Goal: Information Seeking & Learning: Check status

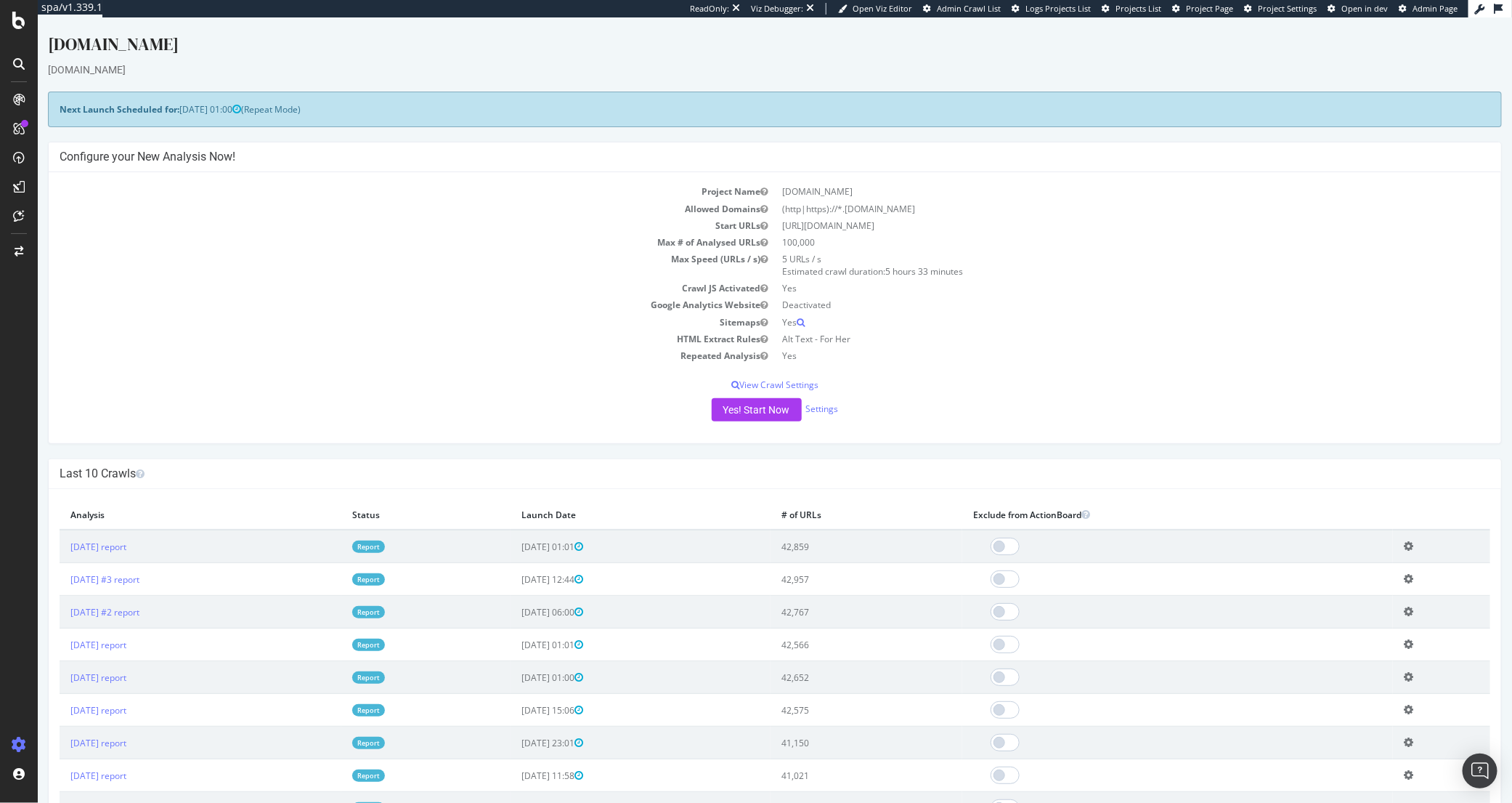
click at [9, 63] on div at bounding box center [18, 63] width 23 height 23
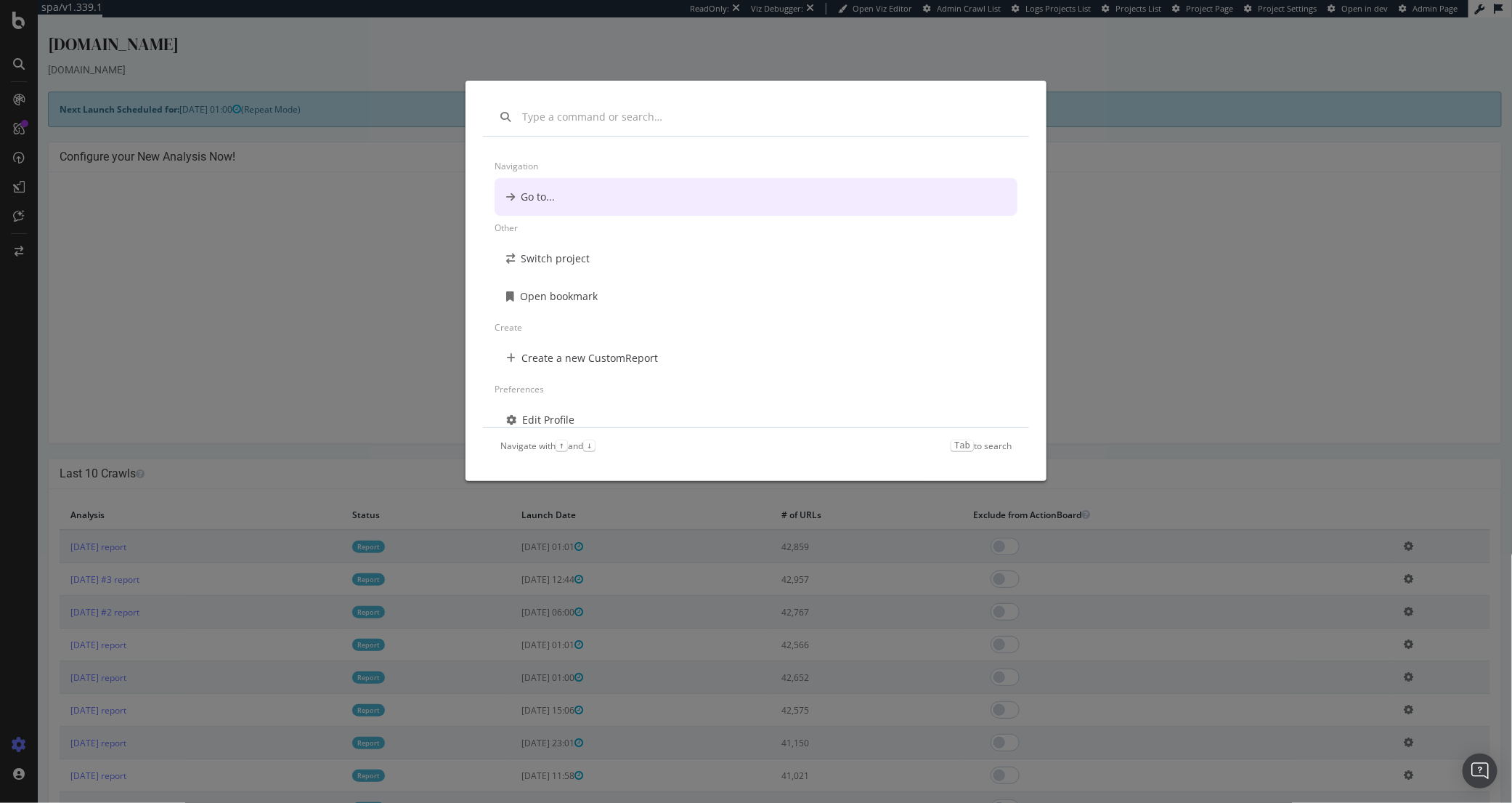
click at [19, 21] on div "Navigation Go to... Other Switch project Open bookmark Create Create a new Cust…" at bounding box center [756, 401] width 1512 height 803
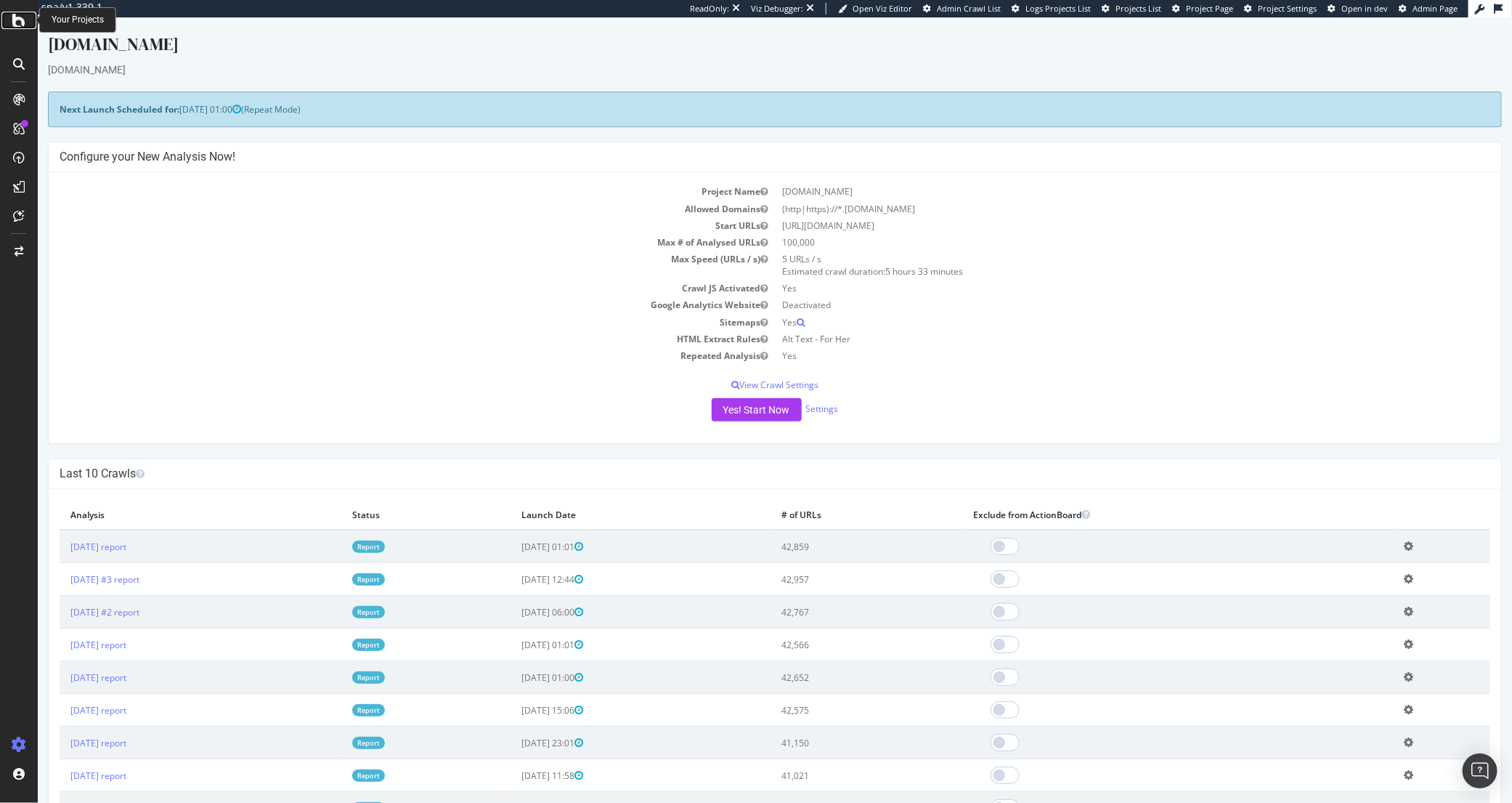
click at [19, 21] on icon at bounding box center [18, 21] width 13 height 17
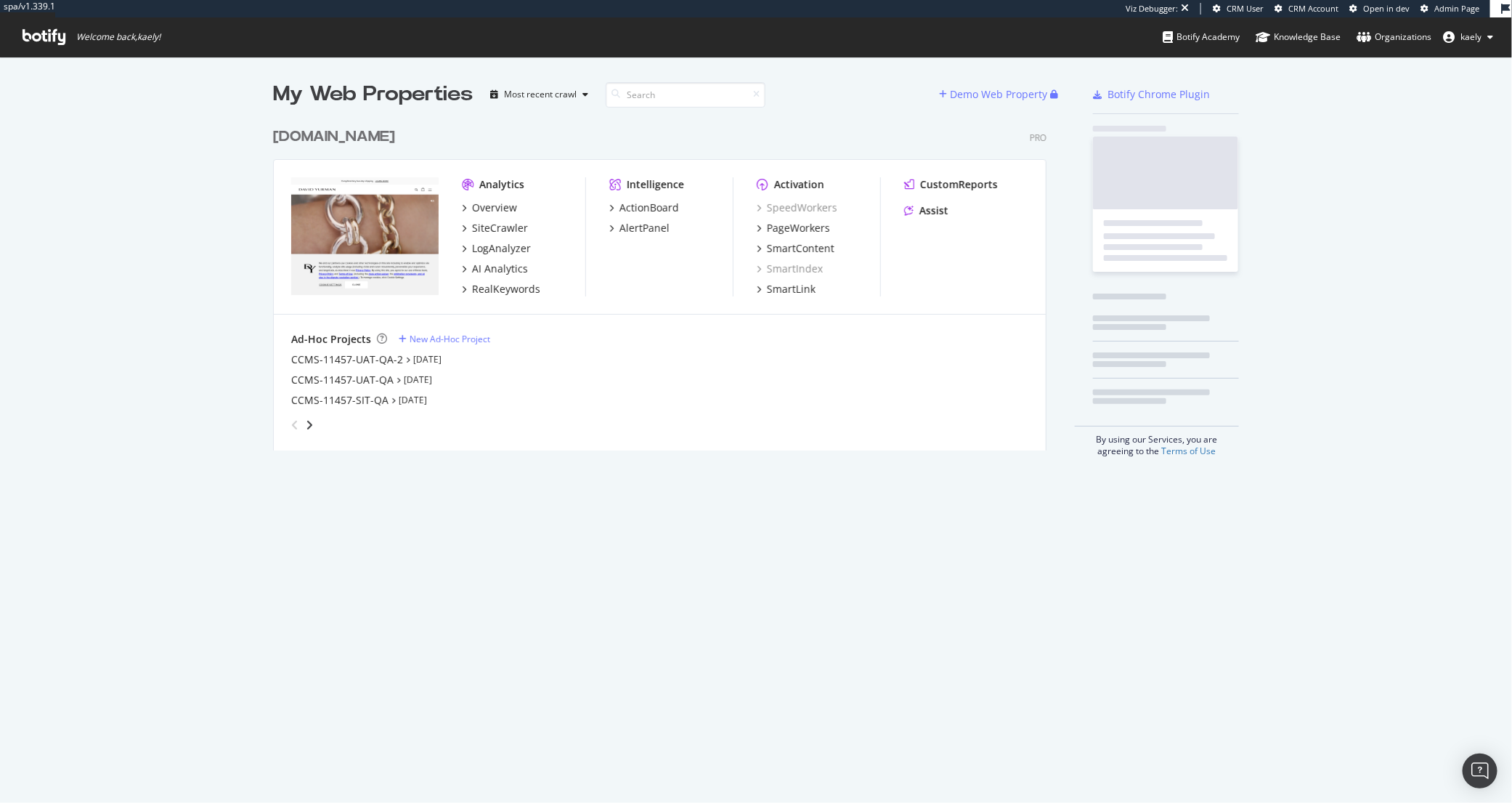
scroll to position [341, 785]
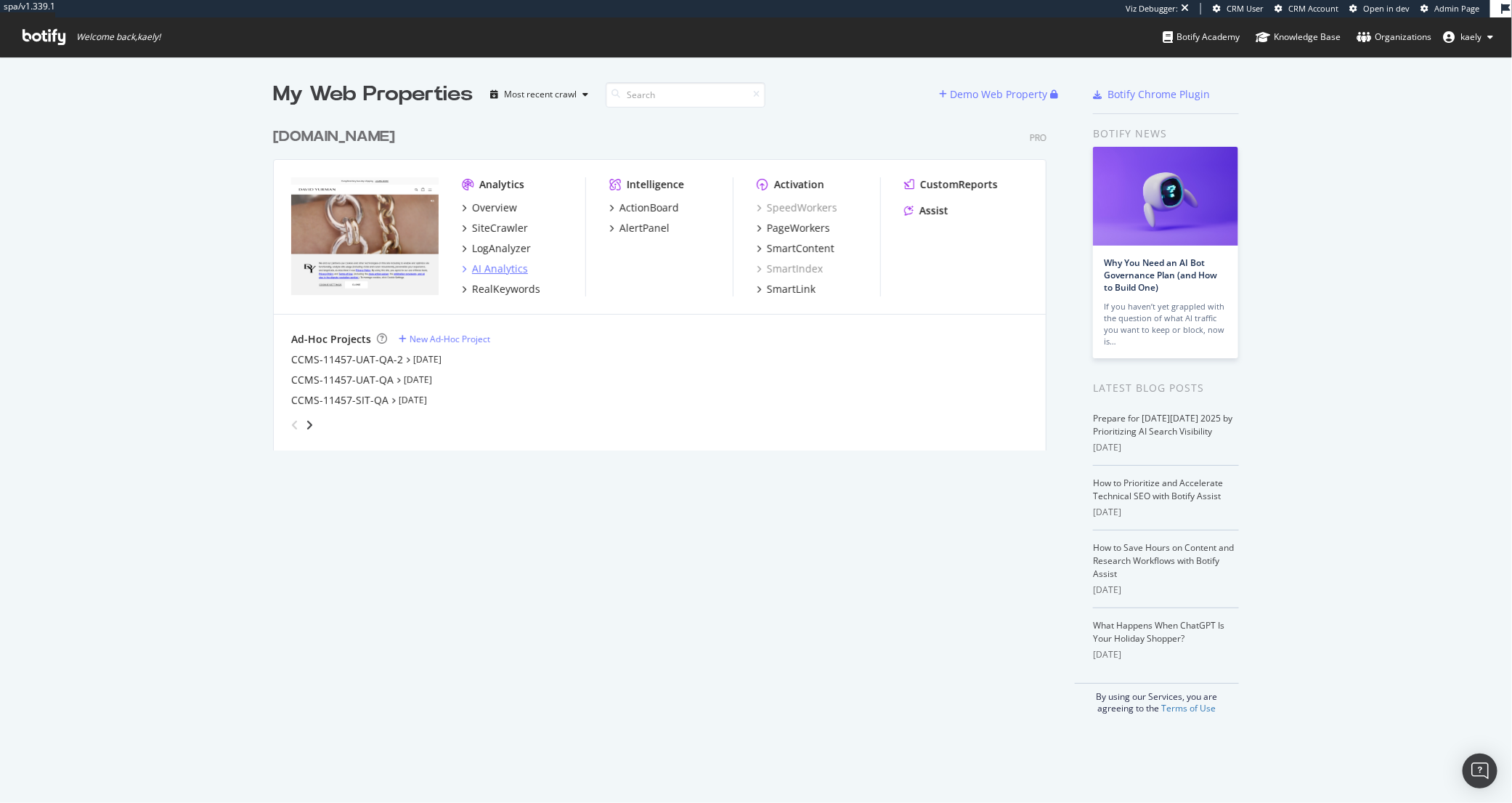
click at [507, 267] on div "AI Analytics" at bounding box center [499, 269] width 56 height 15
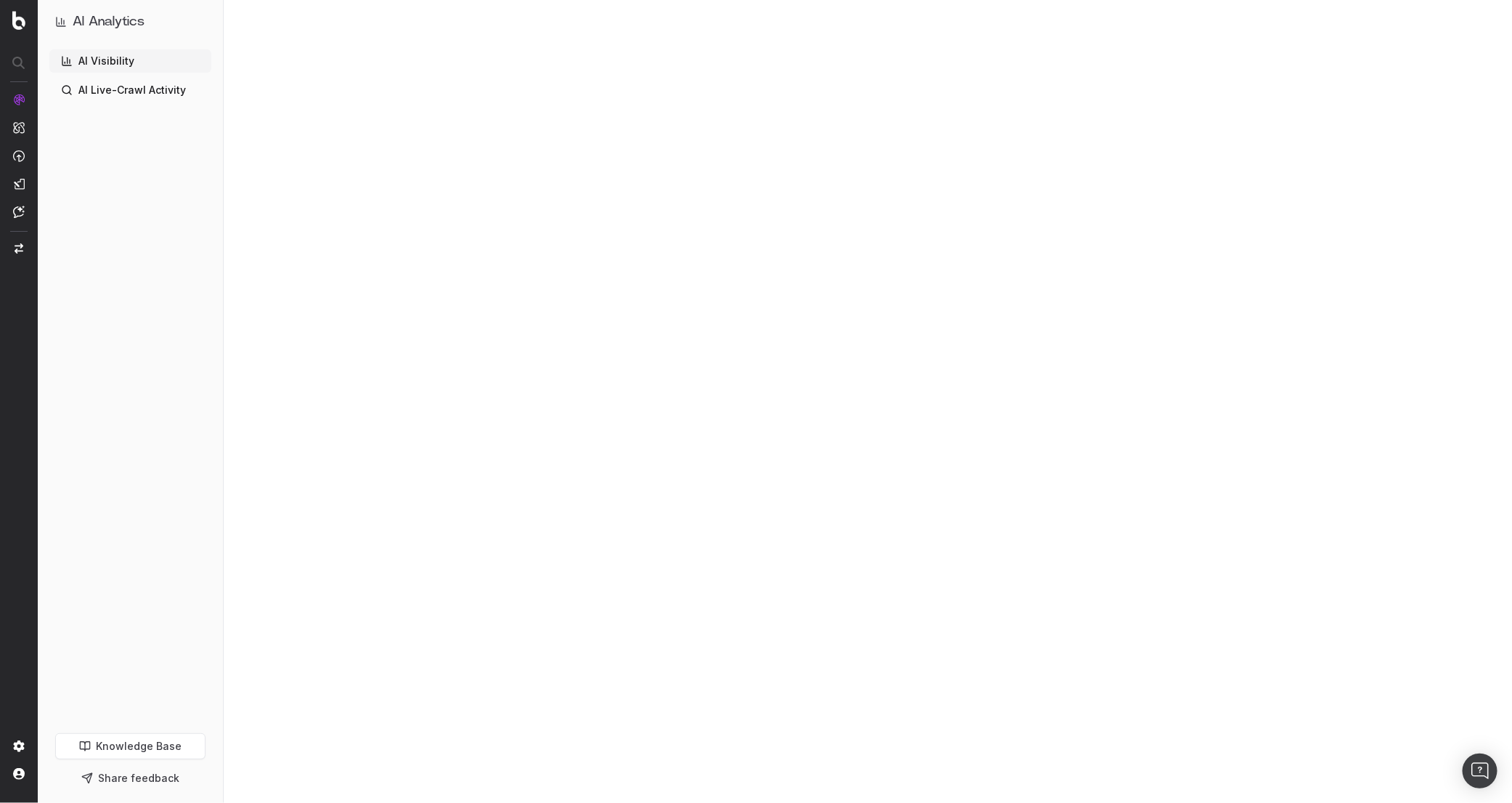
click at [85, 82] on link "AI Live-Crawl Activity" at bounding box center [130, 90] width 162 height 23
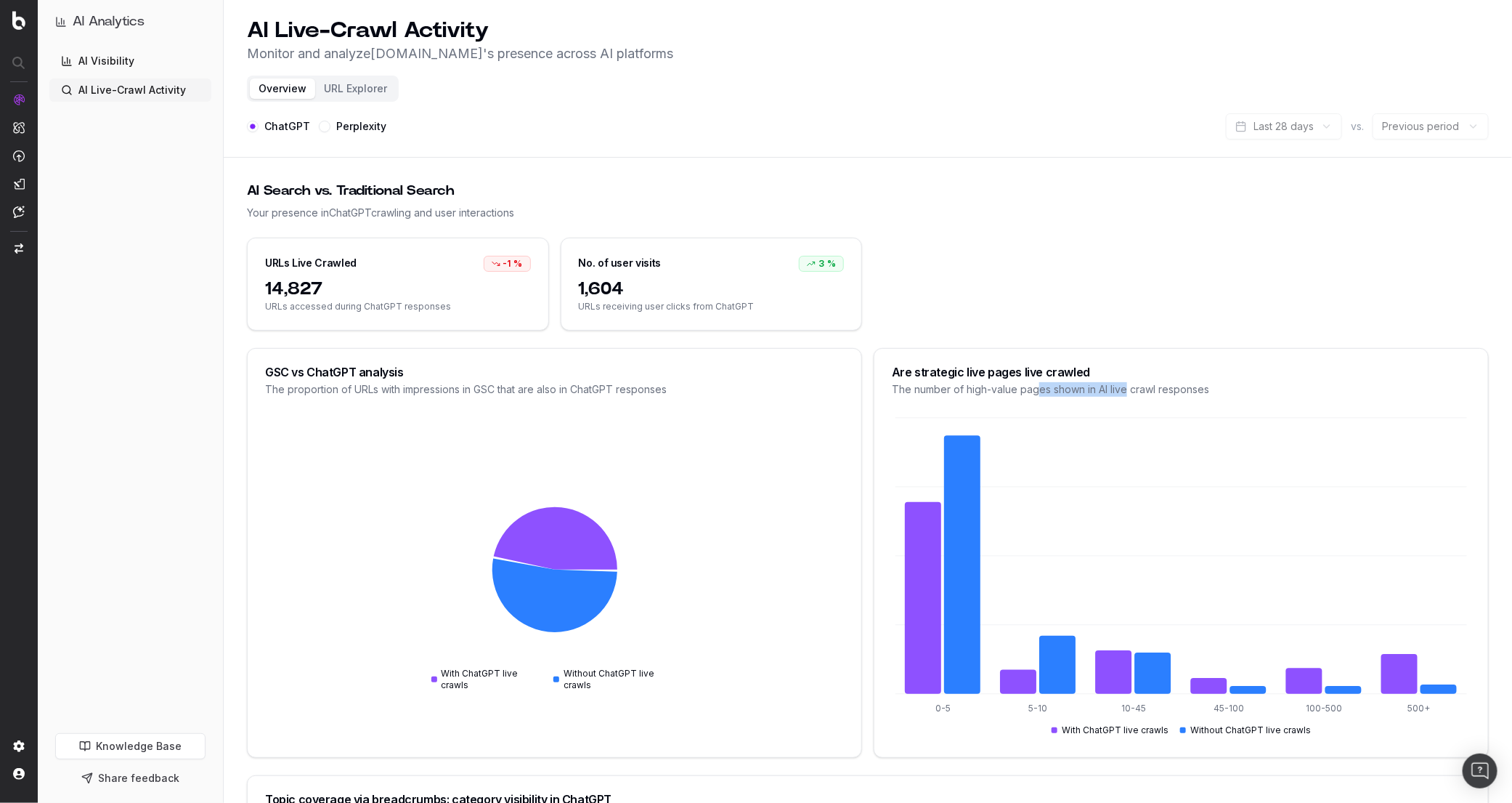
drag, startPoint x: 1038, startPoint y: 392, endPoint x: 1127, endPoint y: 397, distance: 89.1
click at [1127, 397] on div "The number of high-value pages shown in AI live crawl responses" at bounding box center [1181, 389] width 579 height 15
click at [1123, 391] on div "The number of high-value pages shown in AI live crawl responses" at bounding box center [1181, 389] width 579 height 15
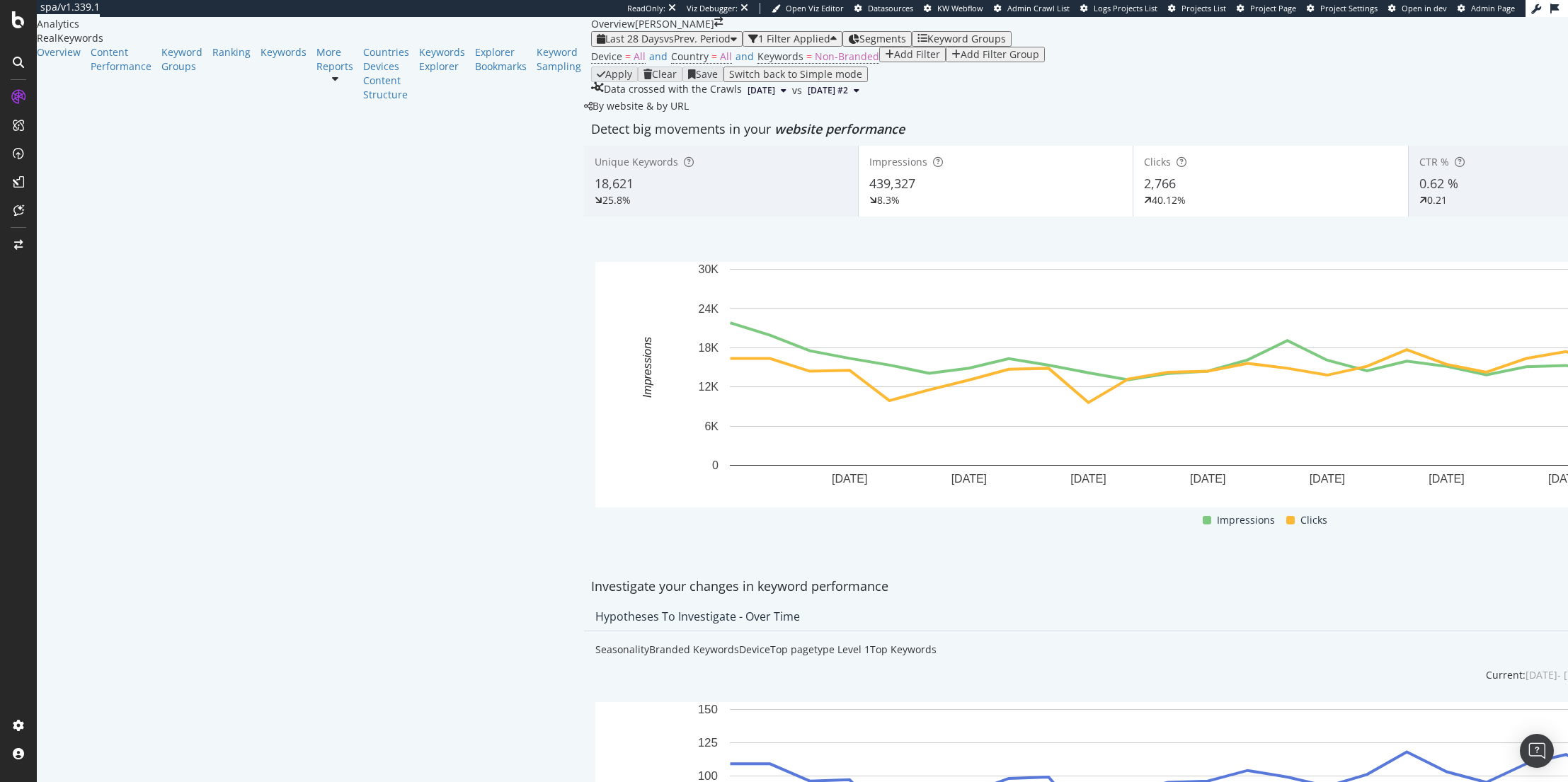
click at [584, 113] on div "By website & by URL" at bounding box center [637, 106] width 105 height 14
click at [664, 45] on span "vs Prev. Period" at bounding box center [697, 38] width 67 height 13
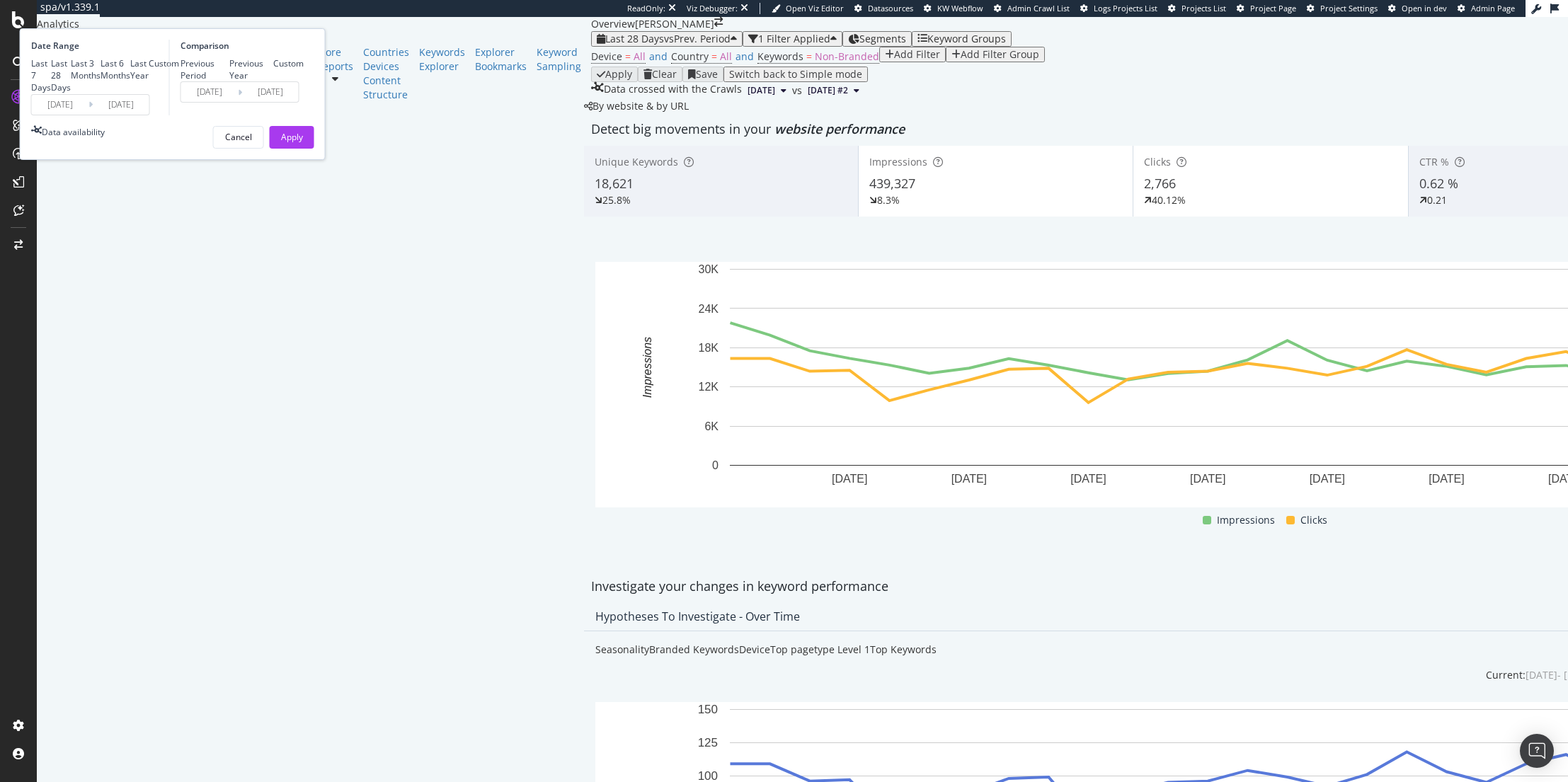
click at [130, 82] on div "Last 6 Months" at bounding box center [116, 69] width 30 height 24
type input "2025/04/05"
type input "2024/10/04"
type input "2025/04/04"
click at [303, 143] on div "Apply" at bounding box center [292, 137] width 22 height 12
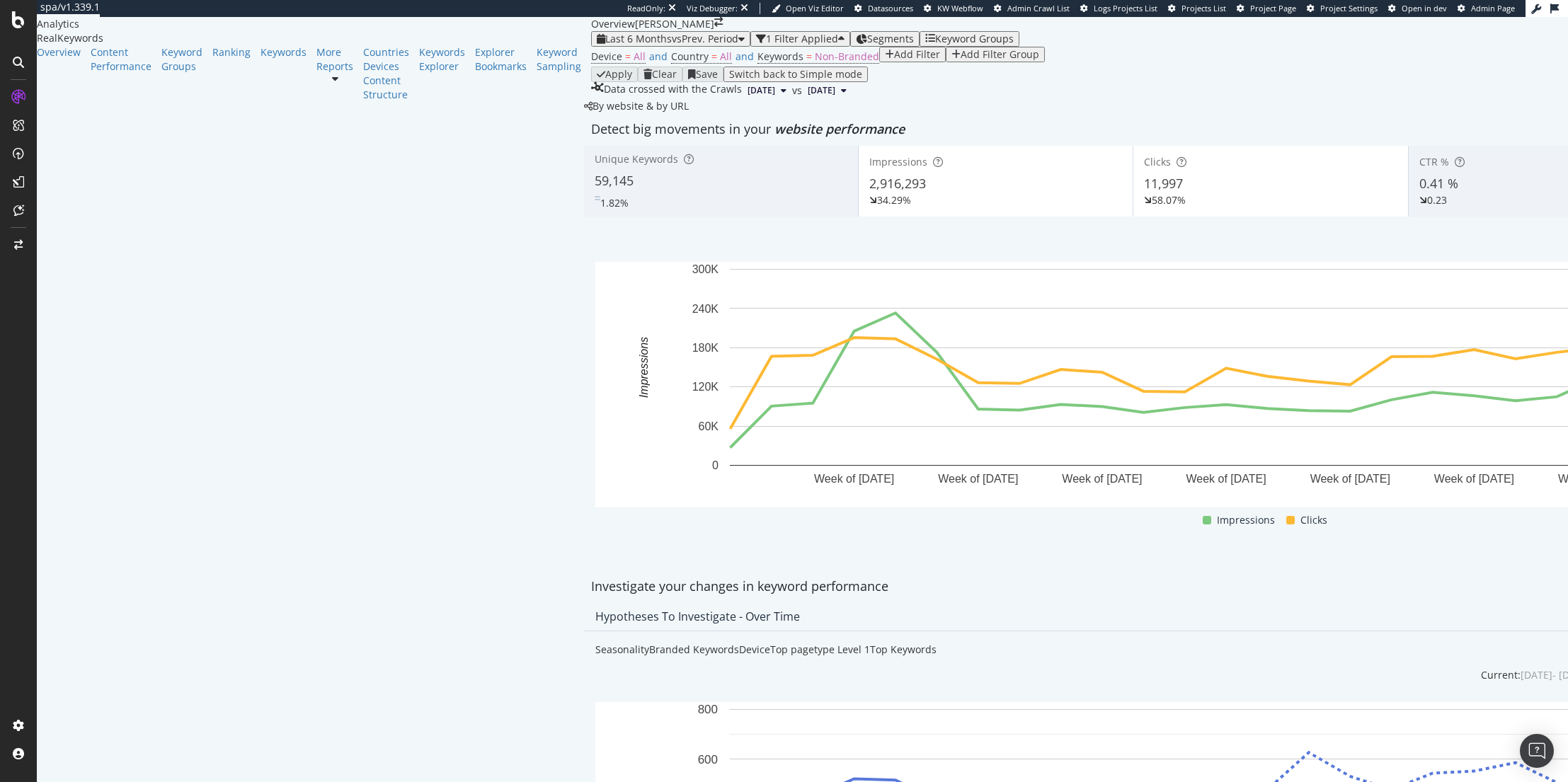
click at [738, 44] on div "button" at bounding box center [742, 39] width 7 height 10
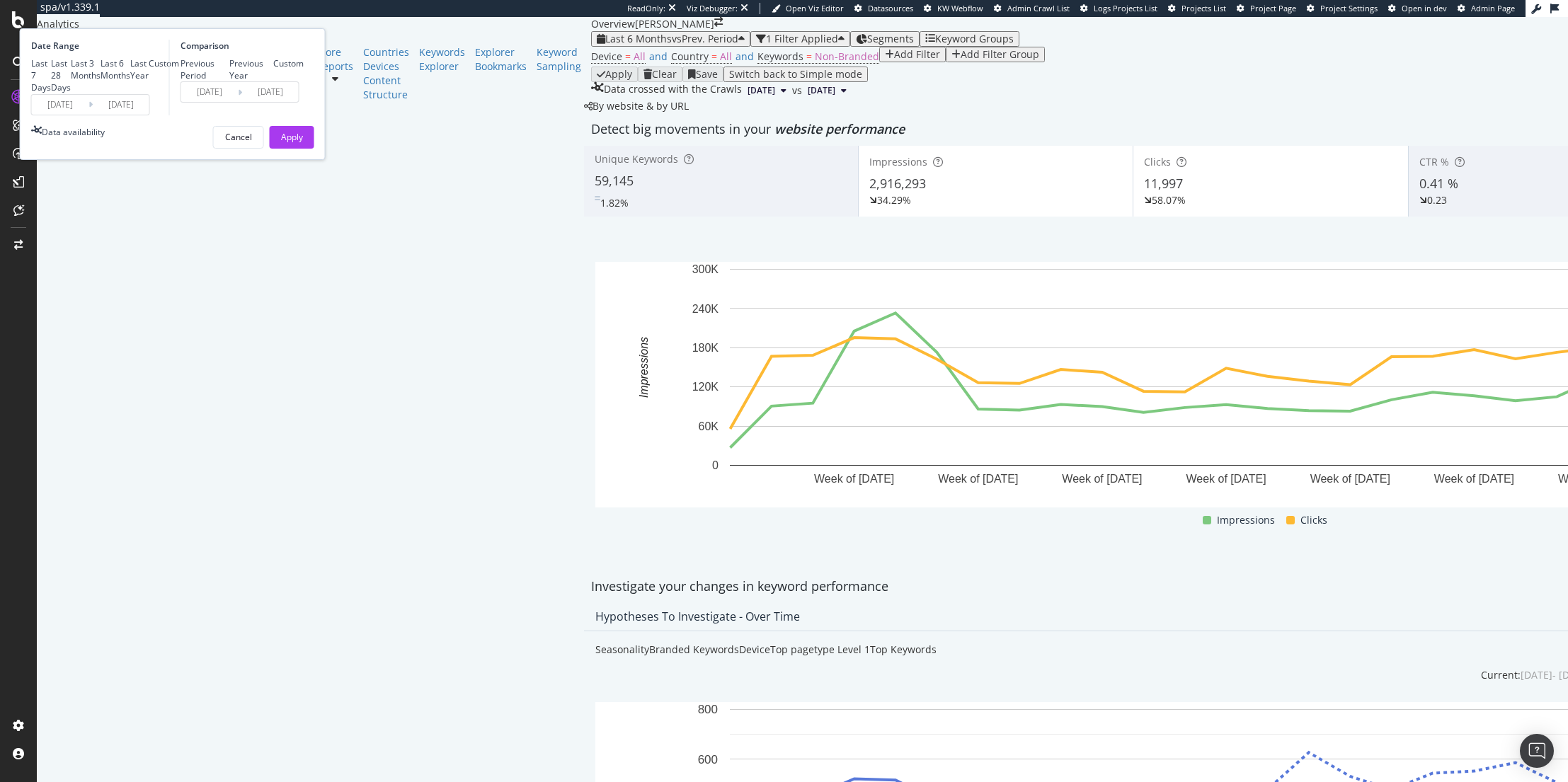
click at [273, 82] on div "Previous Year" at bounding box center [251, 69] width 44 height 24
type input "2024/04/06"
type input "2024/10/05"
click at [303, 143] on div "Apply" at bounding box center [292, 137] width 22 height 12
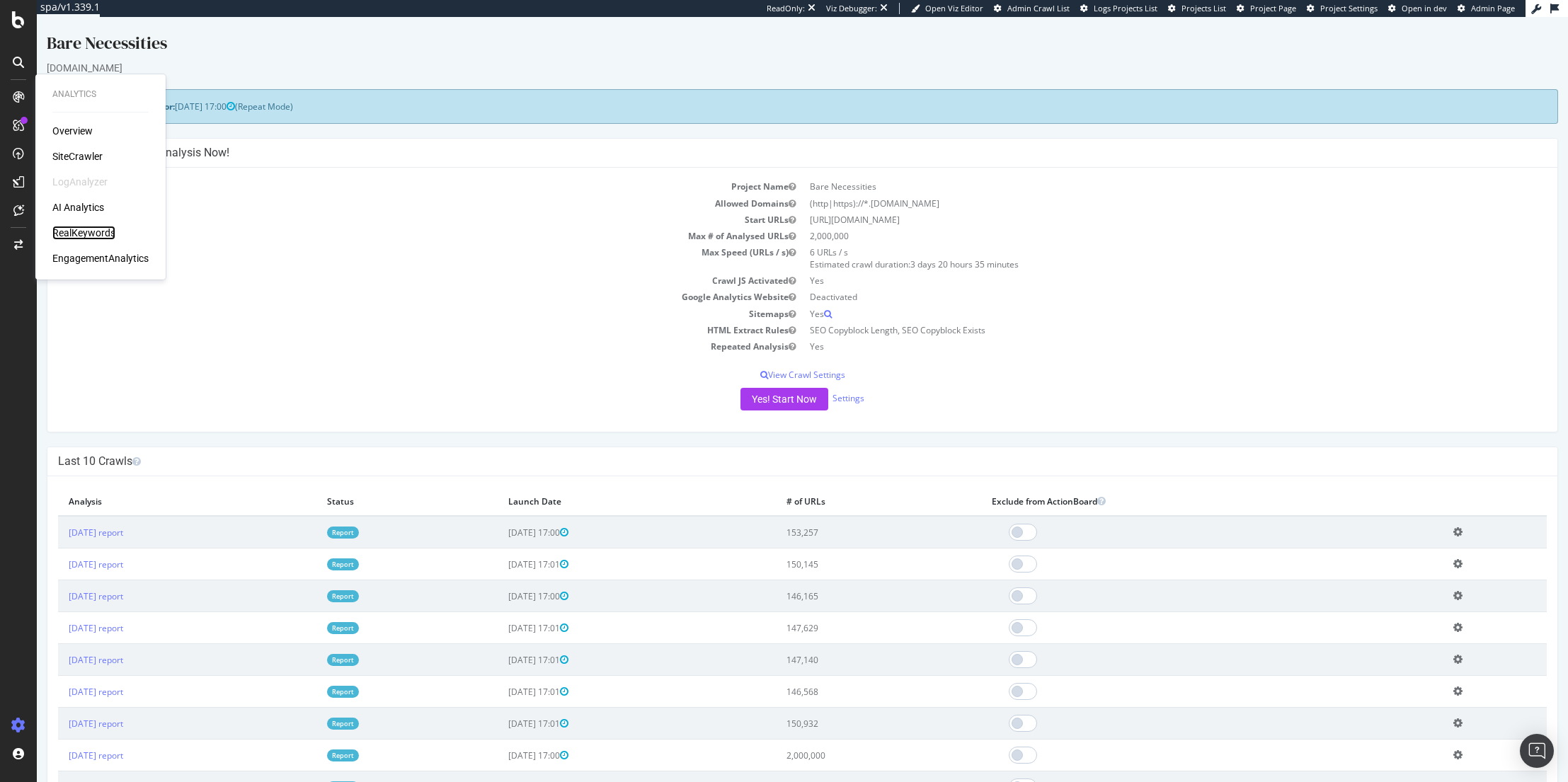
click at [75, 230] on div "RealKeywords" at bounding box center [84, 232] width 63 height 14
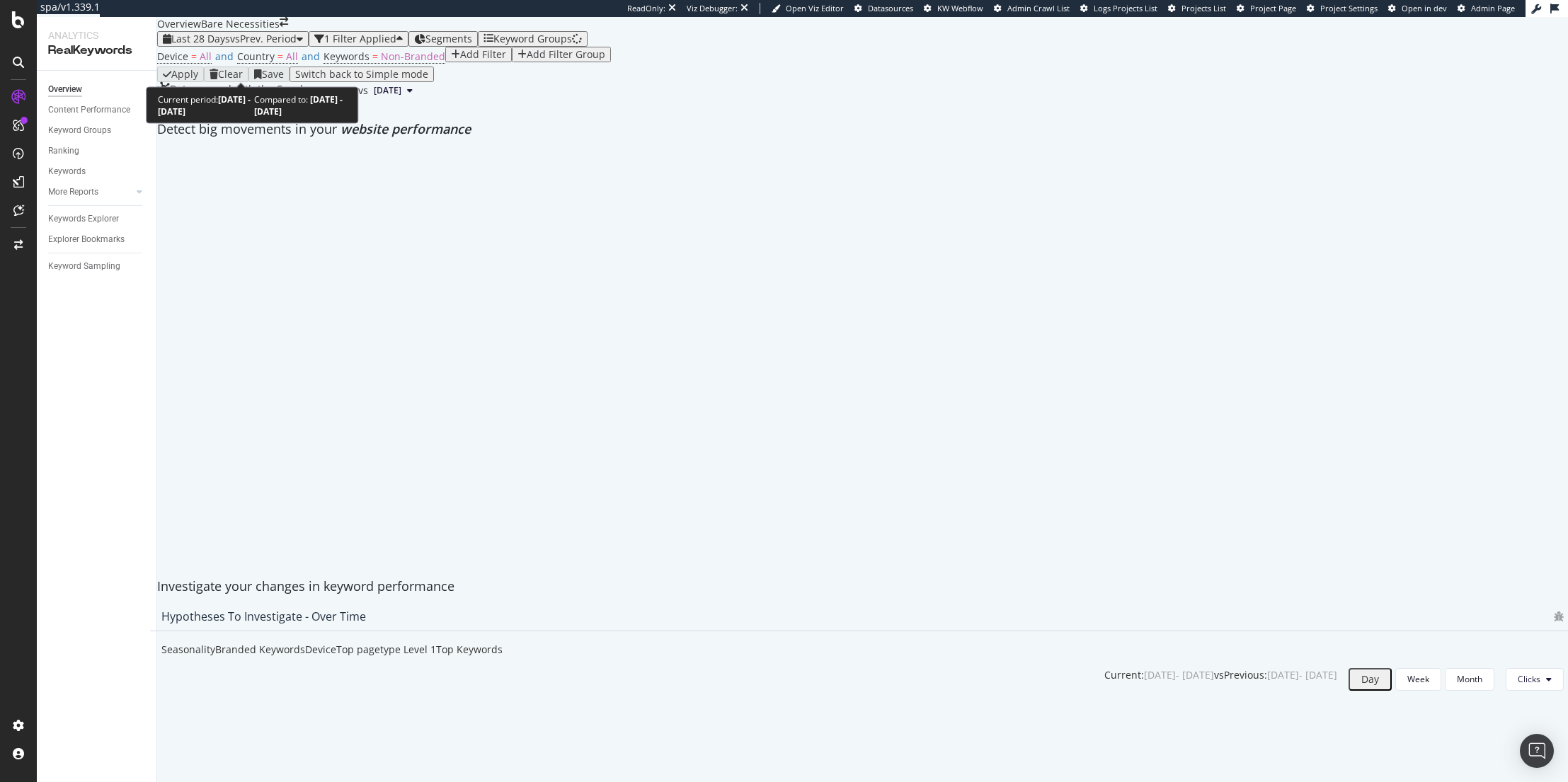
click at [267, 45] on span "vs Prev. Period" at bounding box center [263, 38] width 67 height 13
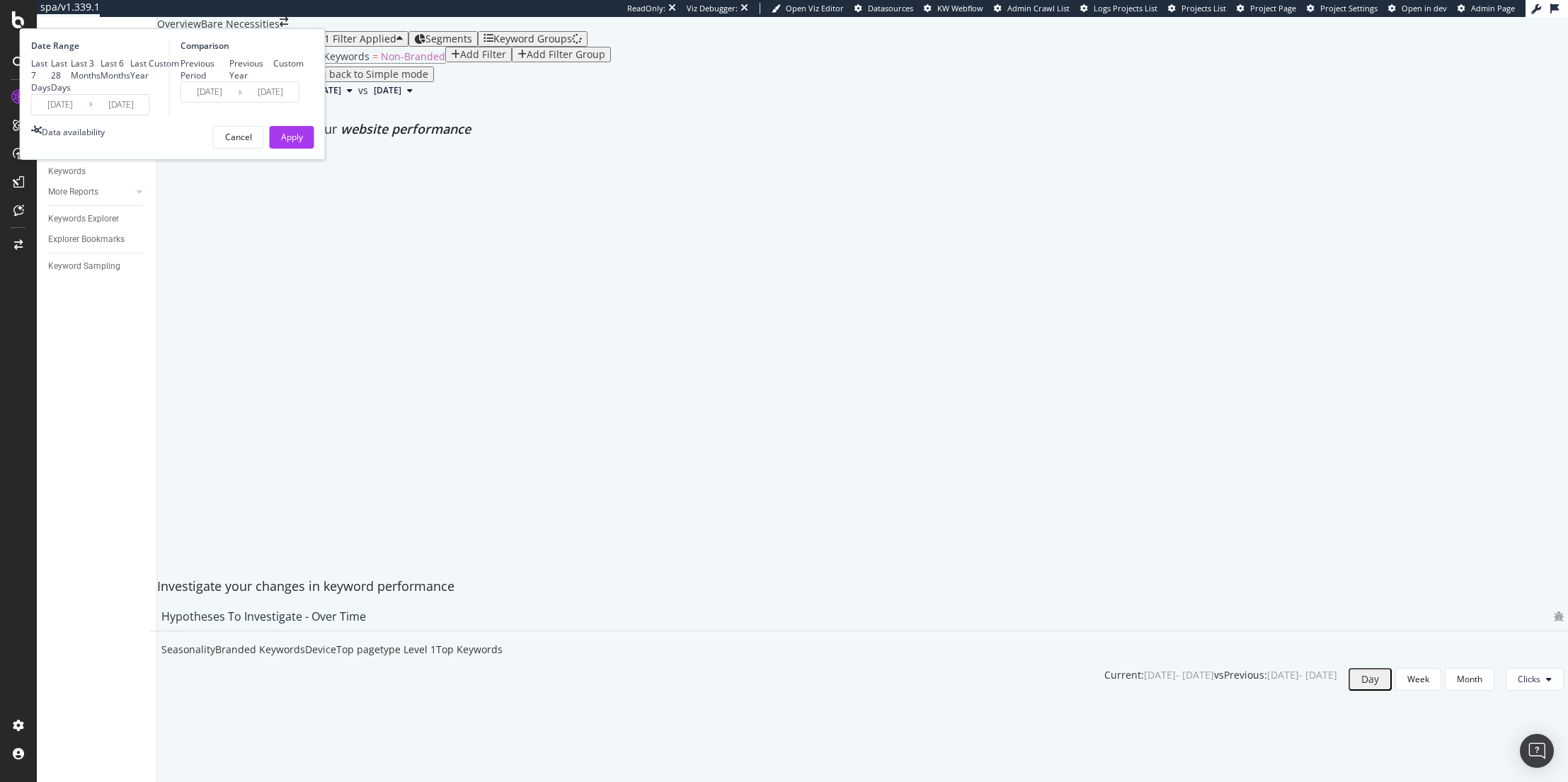
click at [130, 82] on div "Last 6 Months" at bounding box center [116, 69] width 30 height 24
type input "2025/02/24"
type input "2024/08/26"
type input "2025/02/23"
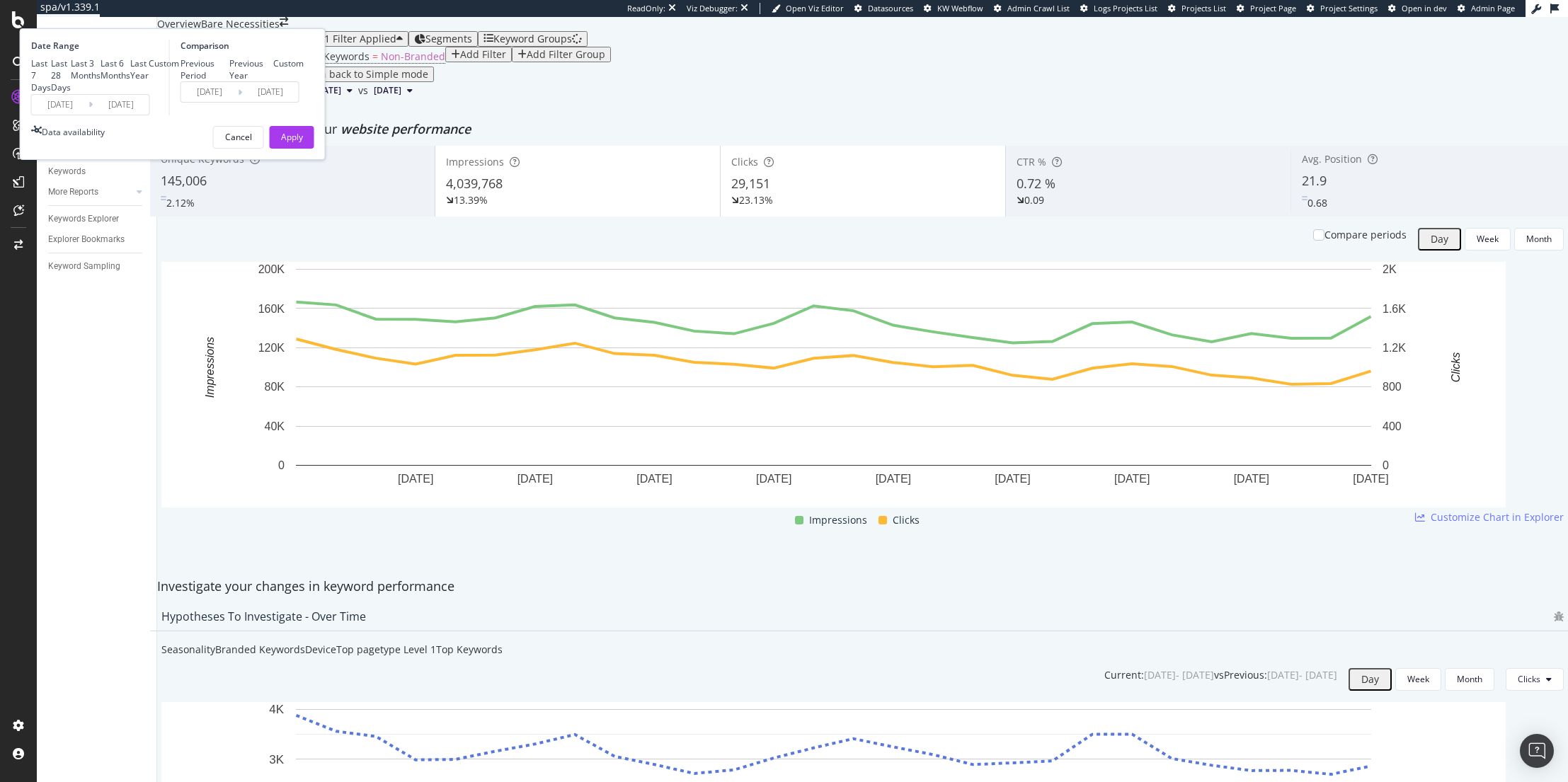
click at [273, 82] on div "Previous Year" at bounding box center [251, 69] width 44 height 24
type input "2024/02/26"
type input "2024/08/24"
click at [314, 148] on button "Apply" at bounding box center [292, 137] width 45 height 22
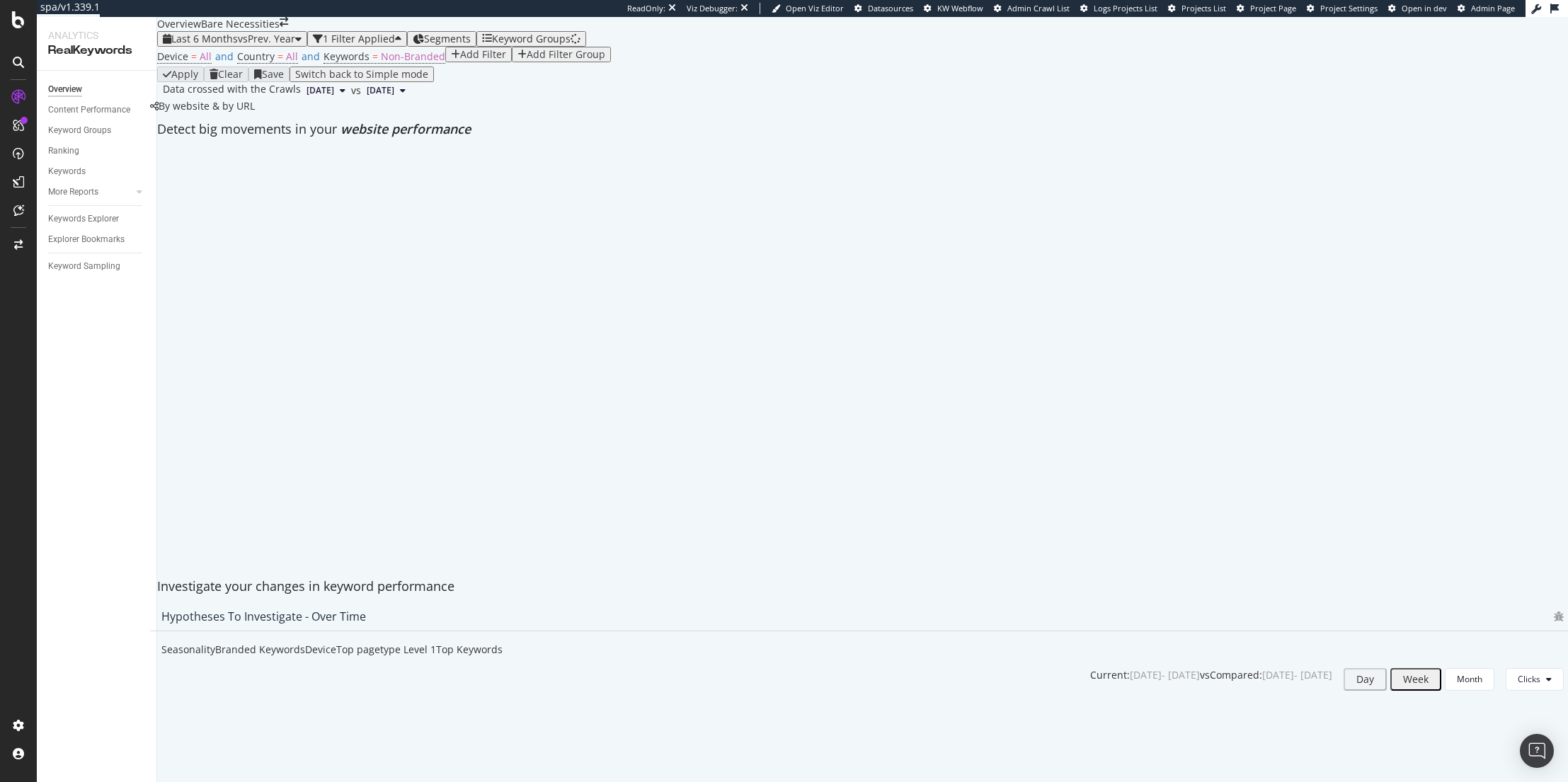
click at [255, 113] on div "By website & by URL" at bounding box center [202, 106] width 105 height 14
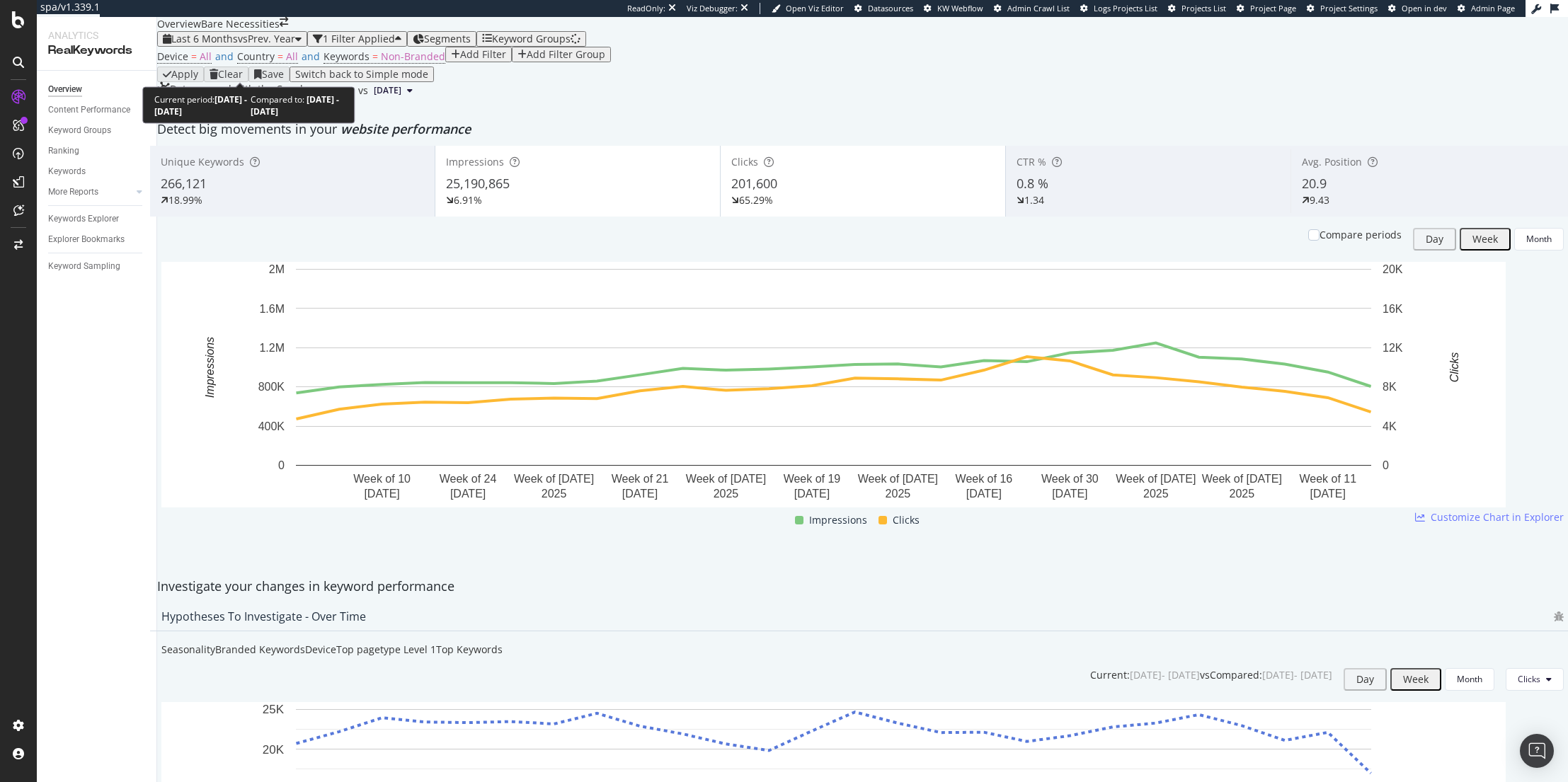
click at [289, 45] on span "vs Prev. Year" at bounding box center [267, 38] width 57 height 13
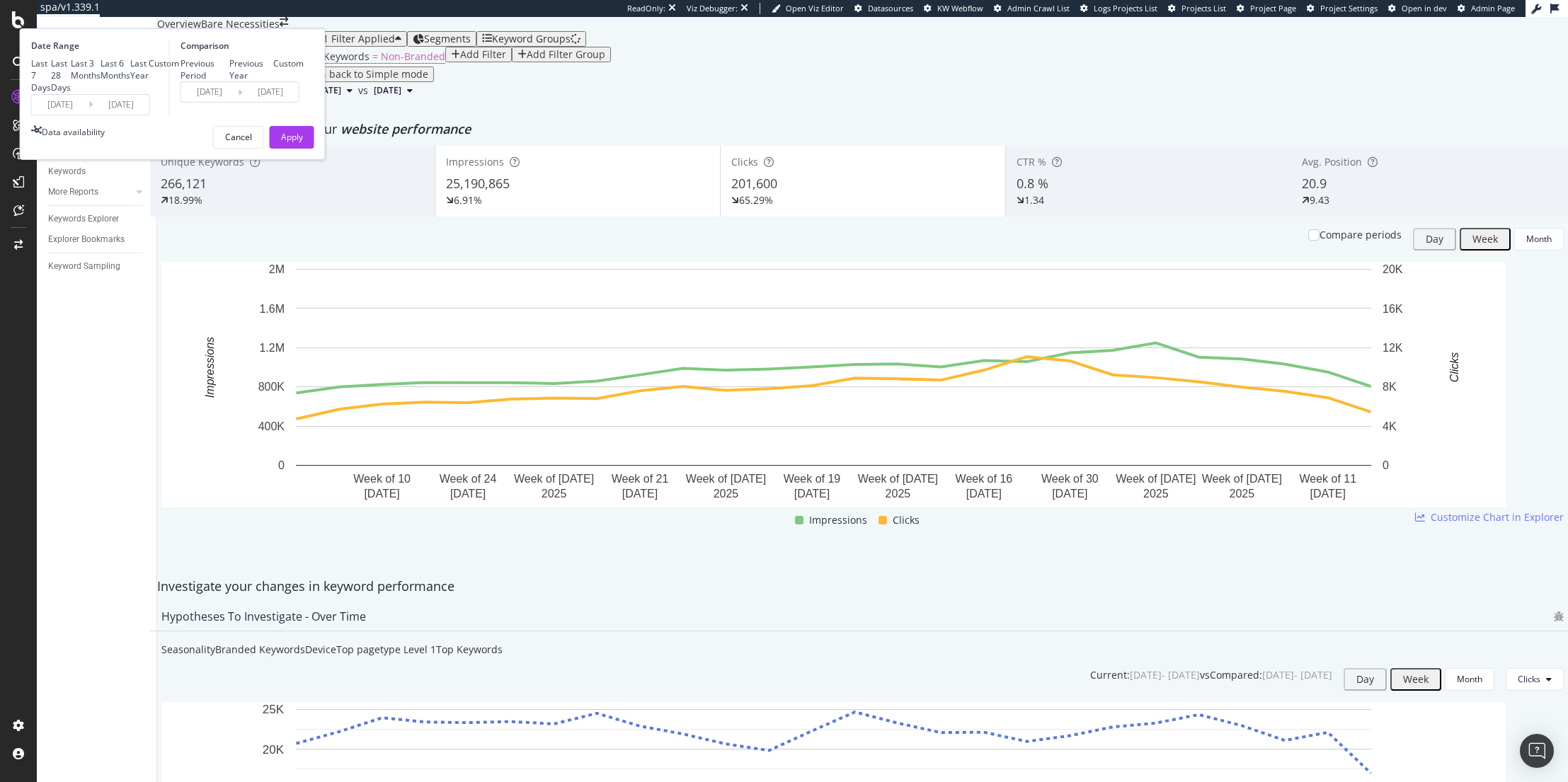
click at [148, 82] on div "Last Year" at bounding box center [139, 69] width 18 height 24
type input "2024/08/24"
type input "2023/08/26"
click at [314, 148] on button "Apply" at bounding box center [292, 137] width 45 height 22
